Goal: Register for event/course

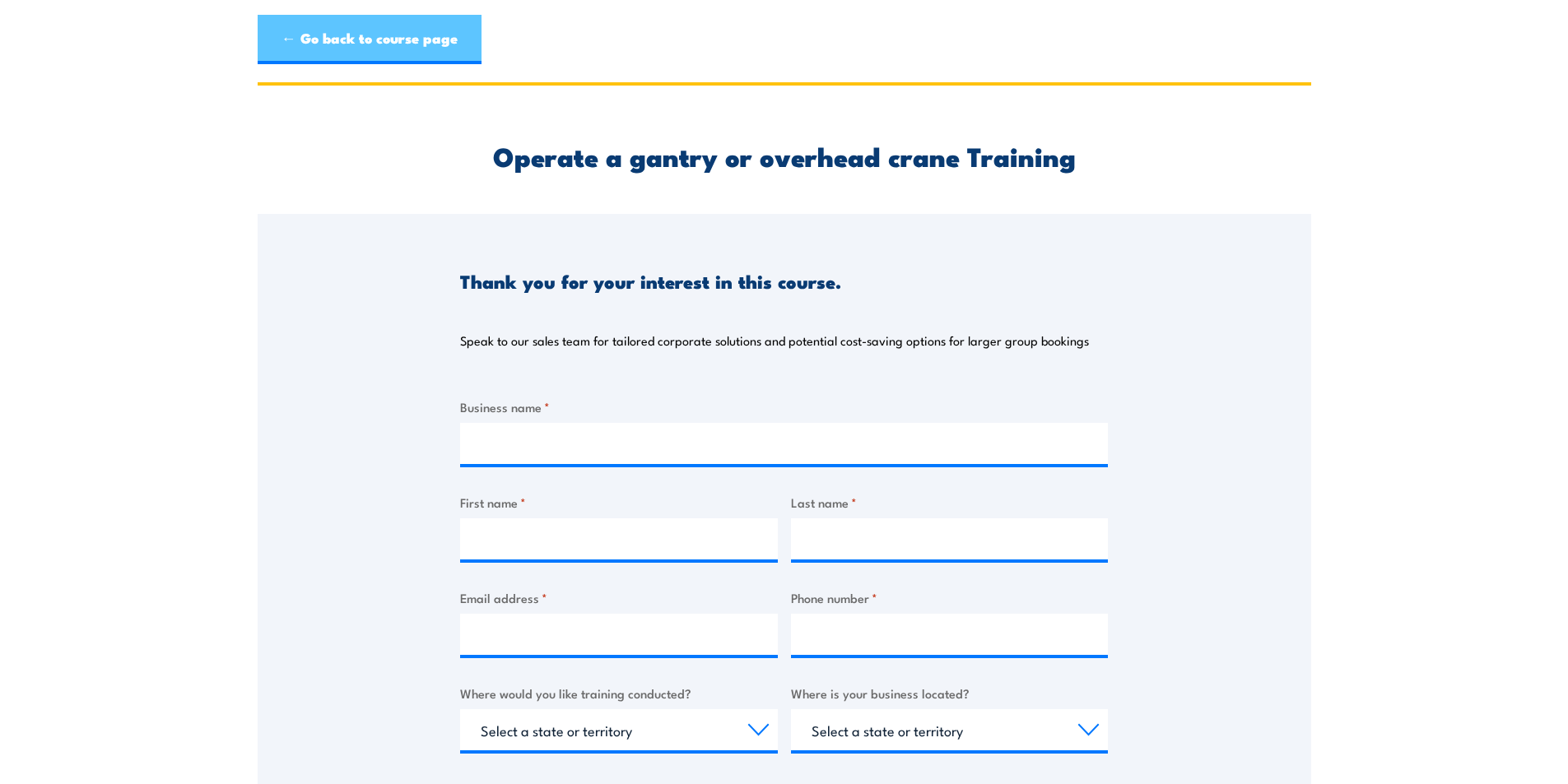
click at [328, 32] on link "← Go back to course page" at bounding box center [370, 39] width 224 height 49
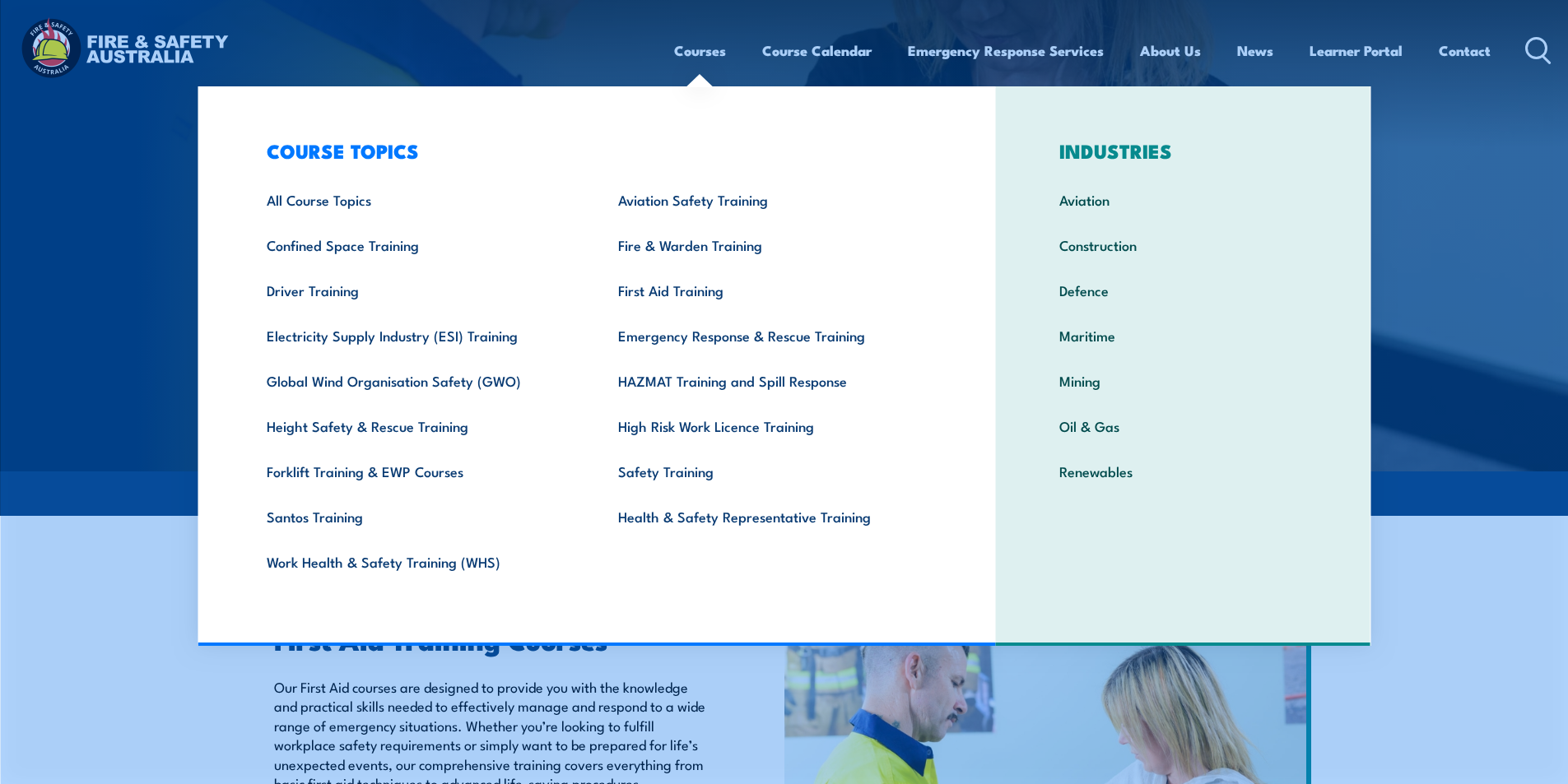
click at [49, 329] on img at bounding box center [784, 236] width 1568 height 471
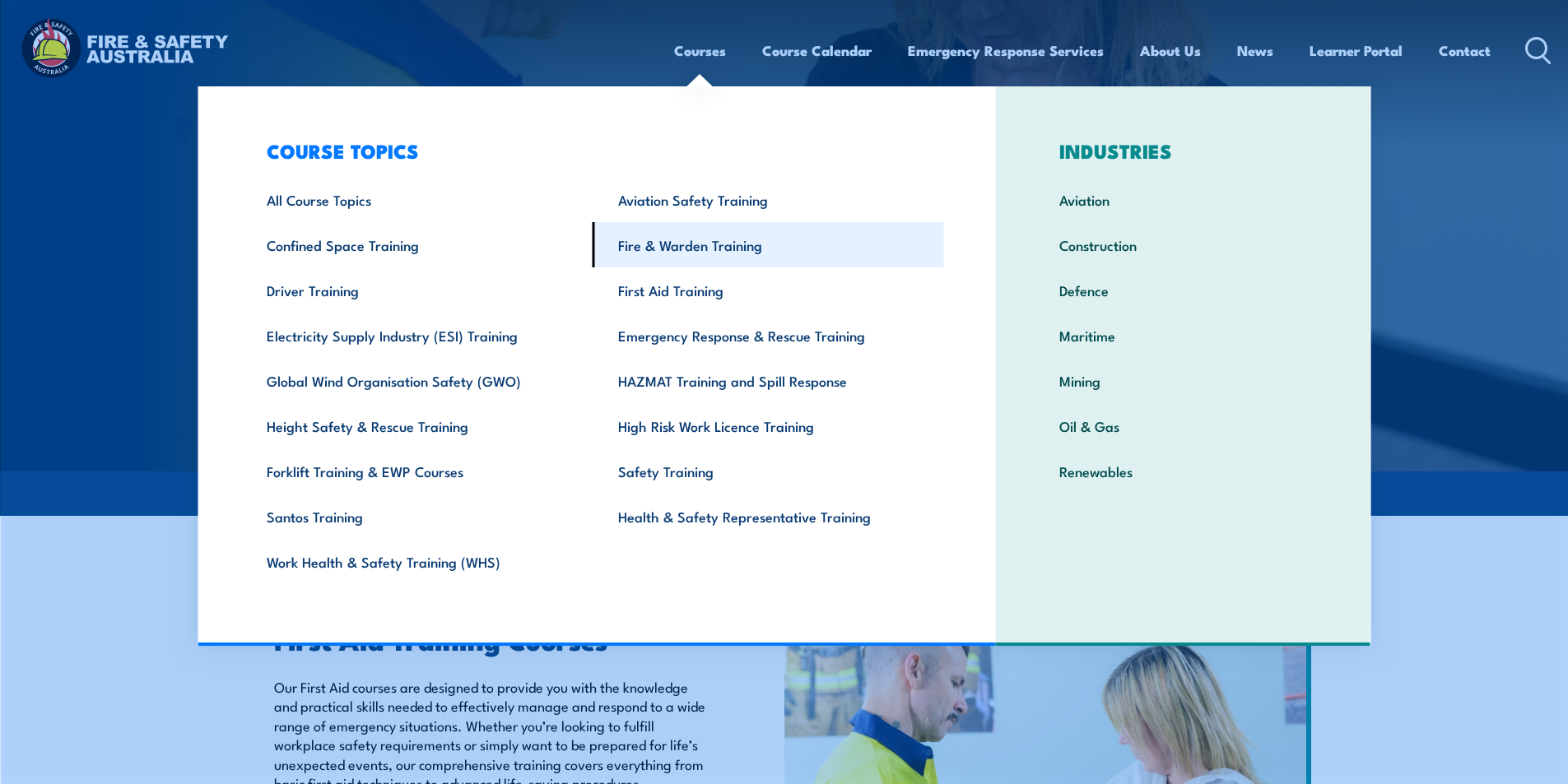
click at [692, 253] on link "Fire & Warden Training" at bounding box center [768, 244] width 352 height 45
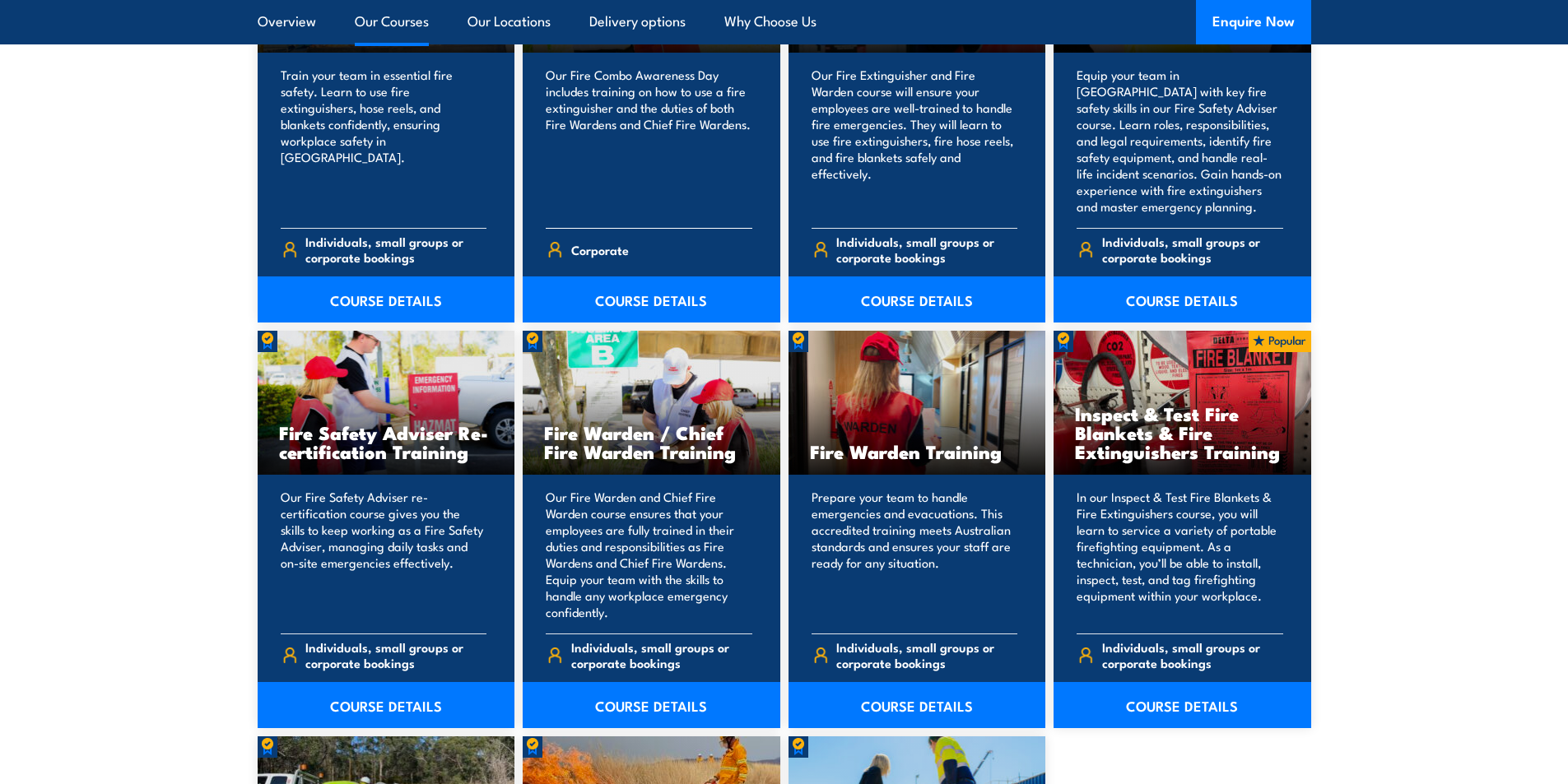
scroll to position [2057, 0]
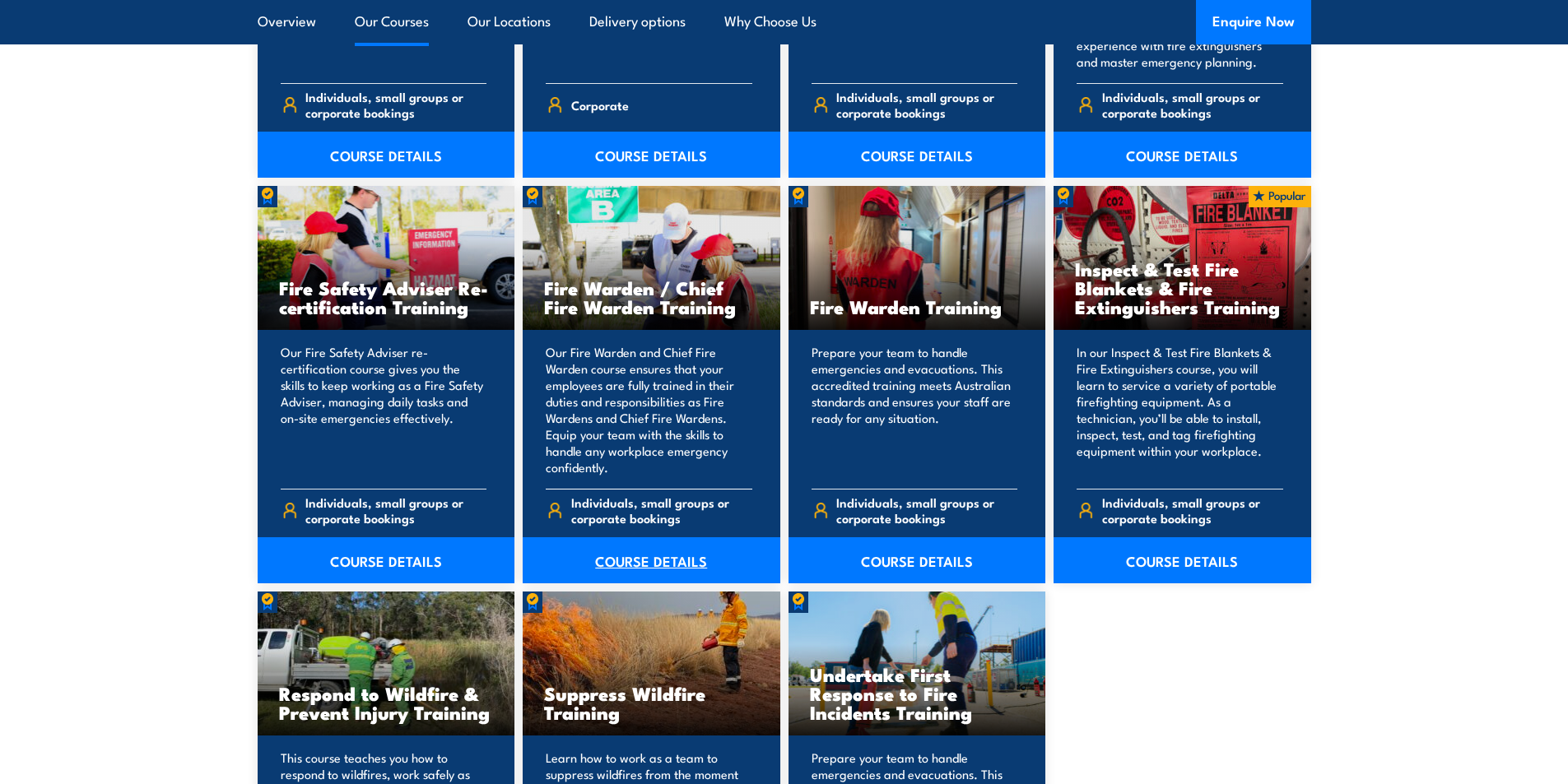
click at [674, 562] on link "COURSE DETAILS" at bounding box center [652, 560] width 258 height 46
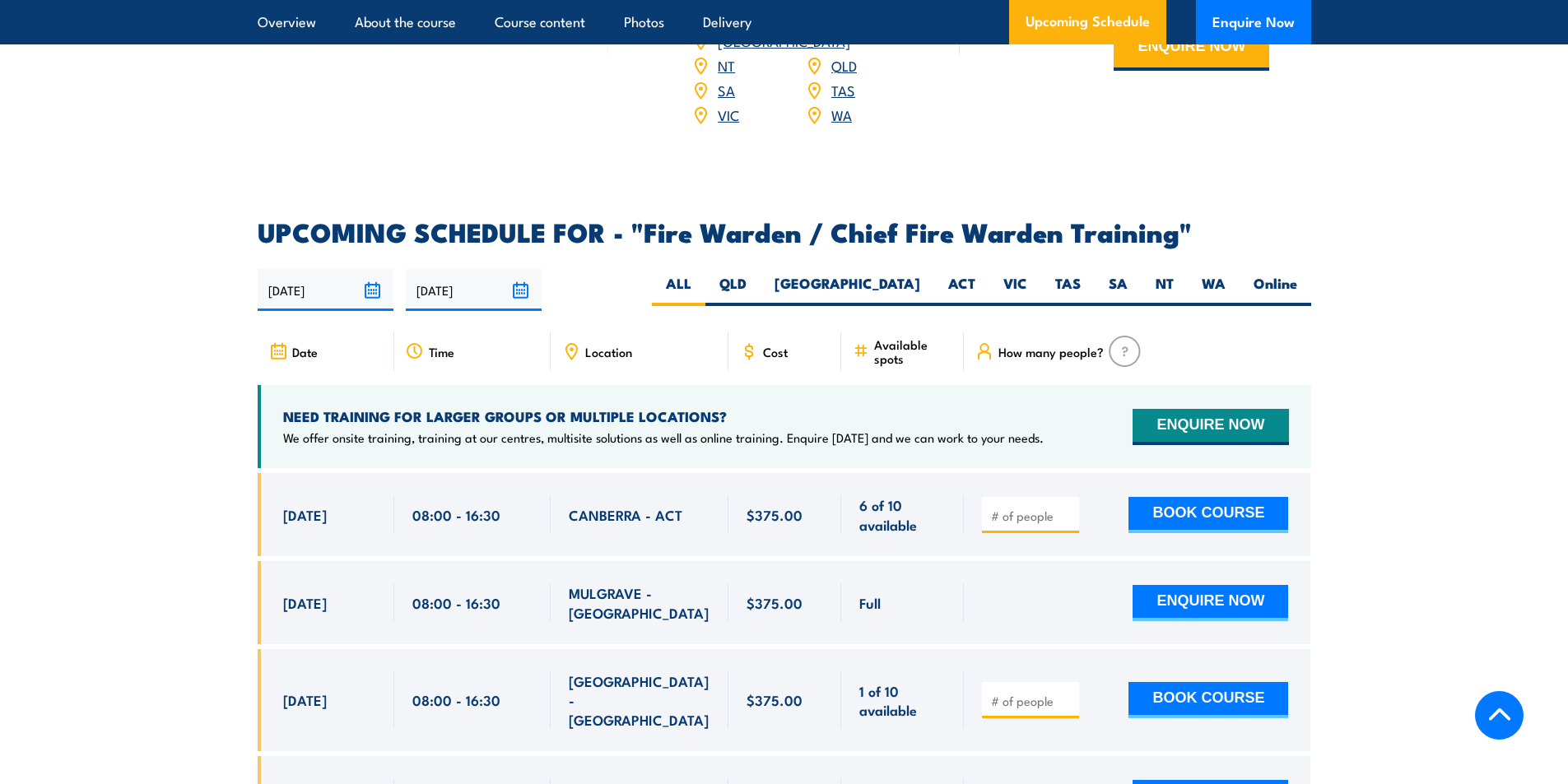
scroll to position [2551, 0]
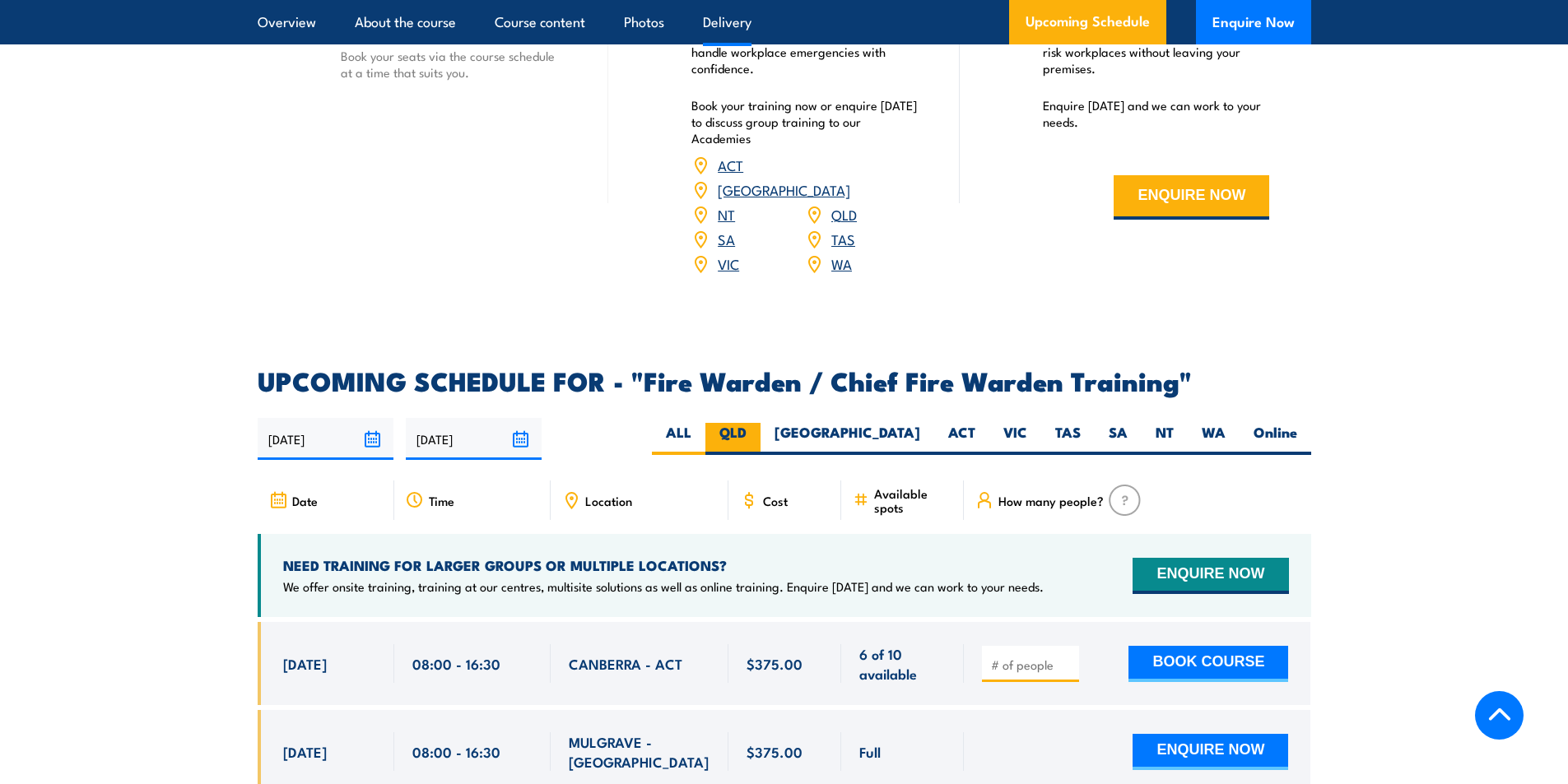
click at [760, 431] on label "QLD" at bounding box center [732, 439] width 55 height 32
click at [757, 431] on input "QLD" at bounding box center [752, 428] width 11 height 11
radio input "true"
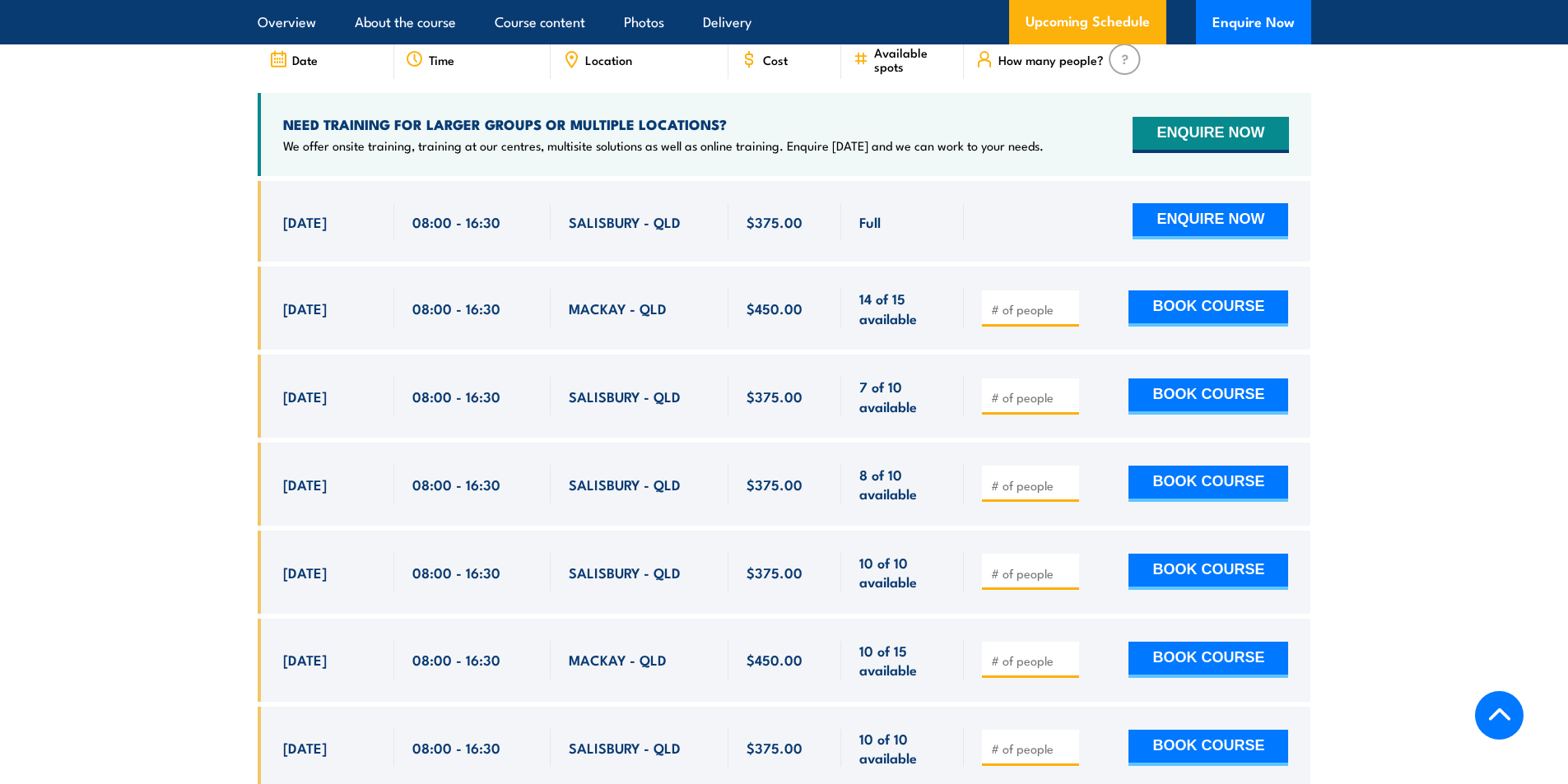
scroll to position [2997, 0]
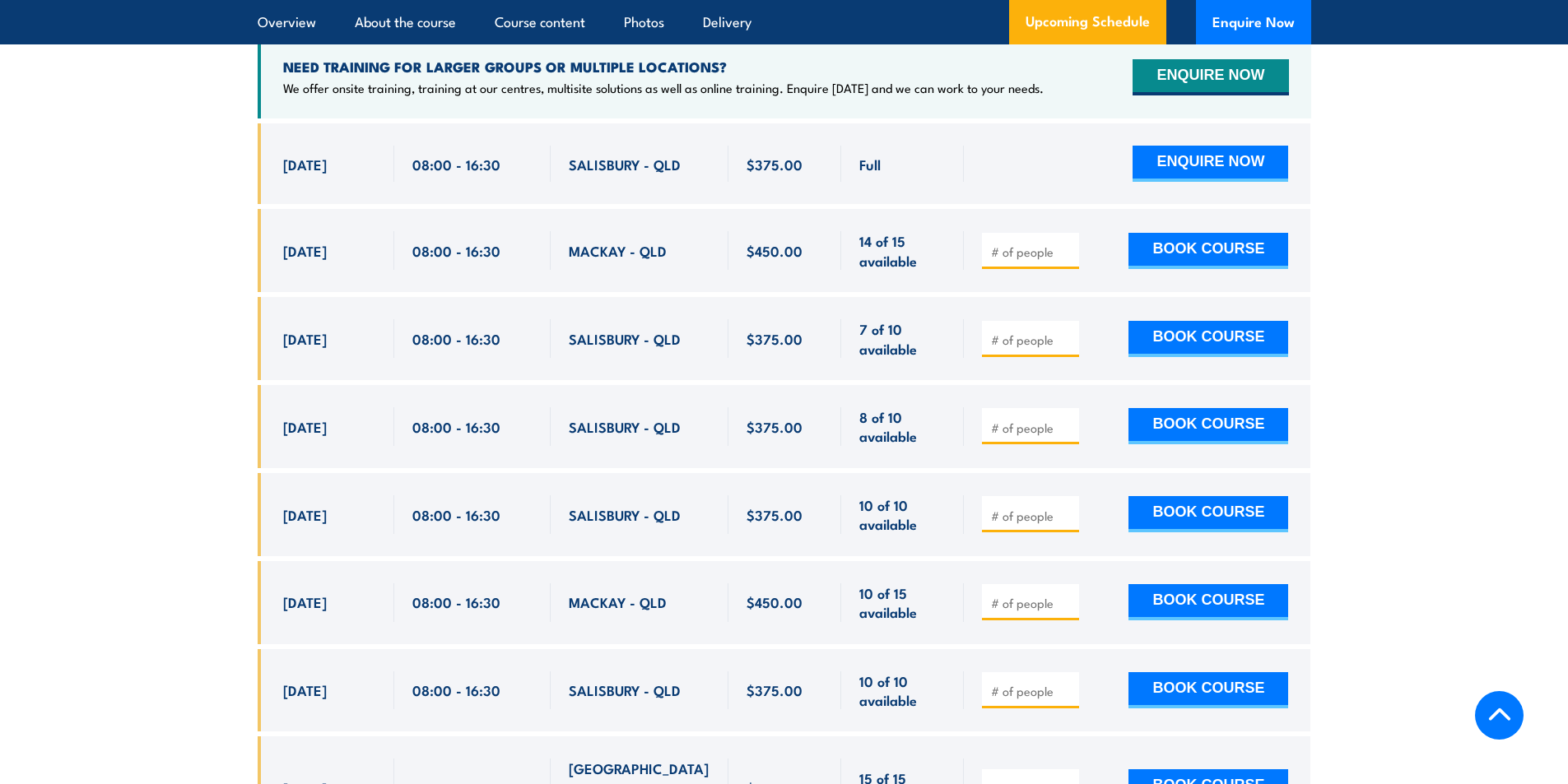
scroll to position [3079, 0]
